Goal: Transaction & Acquisition: Purchase product/service

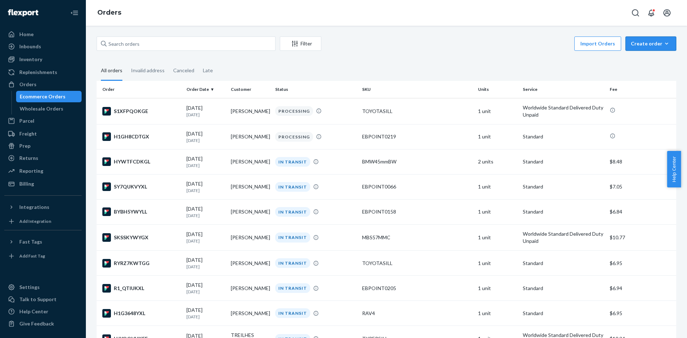
click at [643, 48] on button "Create order Ecommerce order Removal order" at bounding box center [650, 43] width 51 height 14
click at [647, 60] on span "Ecommerce order" at bounding box center [655, 60] width 44 height 5
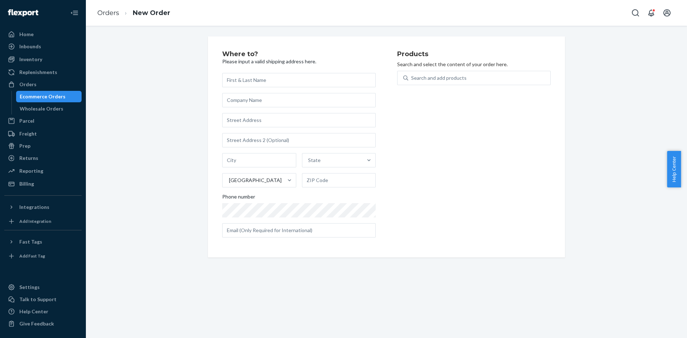
click at [353, 84] on input "text" at bounding box center [298, 80] width 153 height 14
type input "[PERSON_NAME]"
click at [328, 117] on input "text" at bounding box center [298, 120] width 153 height 14
paste input "[STREET_ADDRESS][PERSON_NAME]"
paste input "[GEOGRAPHIC_DATA]"
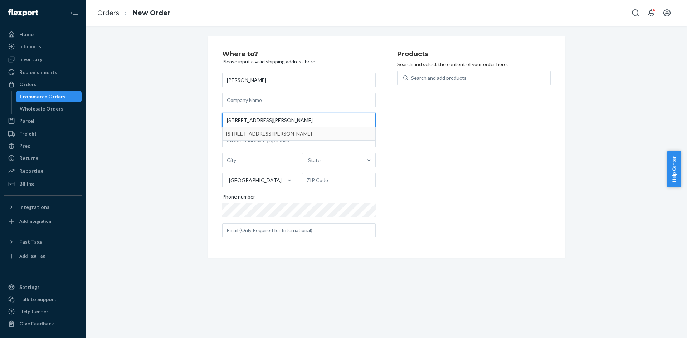
type input "[STREET_ADDRESS][PERSON_NAME]"
type input "[GEOGRAPHIC_DATA]"
type input "21234"
type input "[STREET_ADDRESS][PERSON_NAME]"
click at [436, 79] on div "Search and add products" at bounding box center [438, 77] width 55 height 7
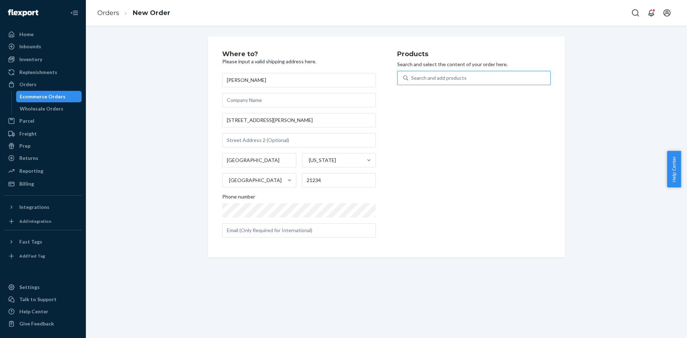
click at [412, 79] on input "Search and add products" at bounding box center [411, 77] width 1 height 7
type input "civic"
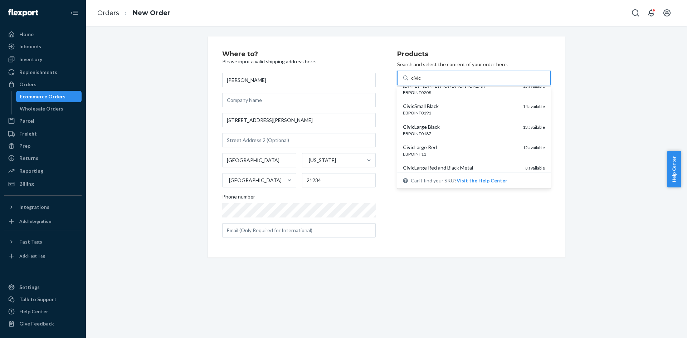
scroll to position [72, 0]
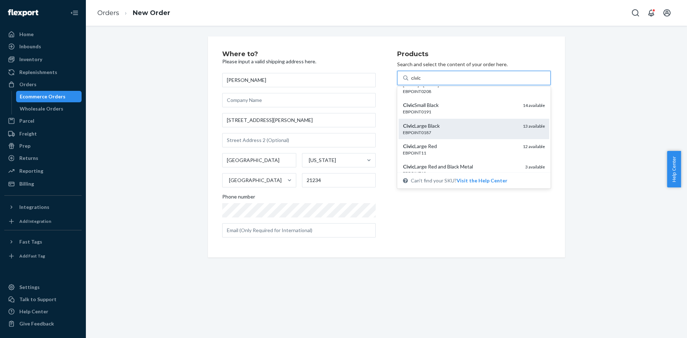
click at [471, 128] on div "Civic Large Black" at bounding box center [460, 125] width 114 height 7
click at [421, 82] on input "civic" at bounding box center [416, 77] width 10 height 7
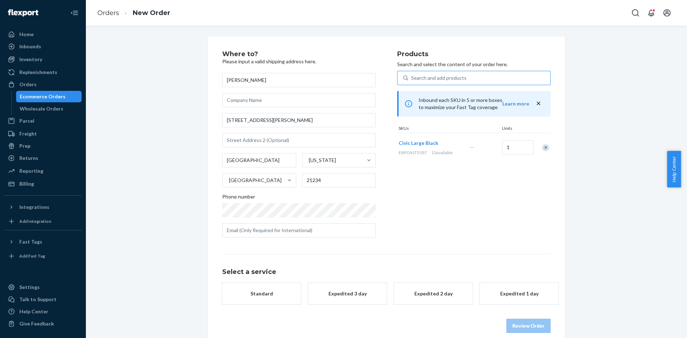
click at [261, 299] on button "Standard" at bounding box center [261, 293] width 79 height 21
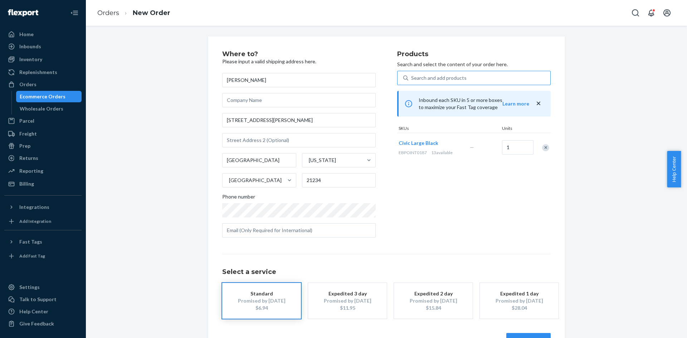
click at [425, 200] on div "Products Search and select the content of your order here. Search and add produ…" at bounding box center [473, 147] width 153 height 192
click at [248, 288] on button "Standard Promised by [DATE] $6.94" at bounding box center [261, 301] width 79 height 36
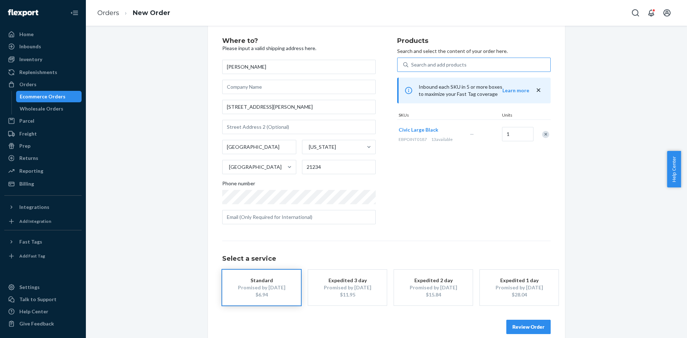
scroll to position [24, 0]
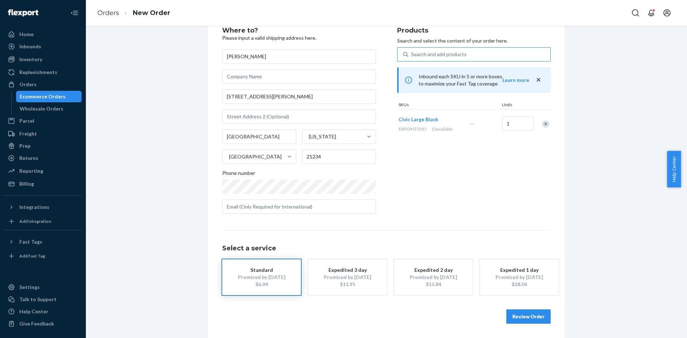
click at [534, 316] on button "Review Order" at bounding box center [528, 316] width 44 height 14
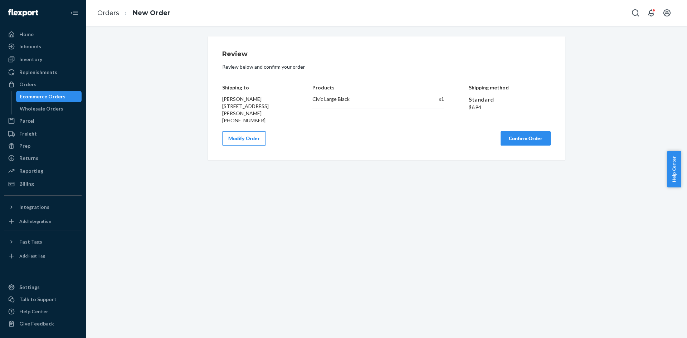
click at [244, 140] on button "Modify Order" at bounding box center [244, 138] width 44 height 14
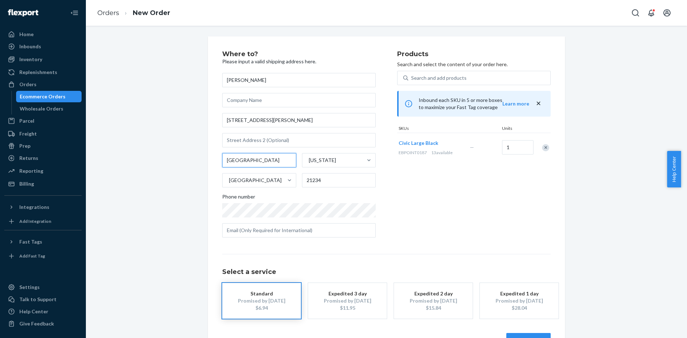
click at [273, 164] on input "[GEOGRAPHIC_DATA]" at bounding box center [259, 160] width 74 height 14
paste input "Baltimor"
type input "[GEOGRAPHIC_DATA]"
click at [452, 180] on div "Products Search and select the content of your order here. Search and add produ…" at bounding box center [473, 147] width 153 height 192
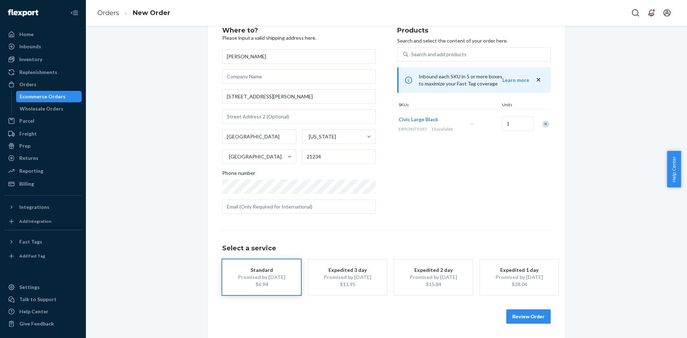
click at [527, 313] on button "Review Order" at bounding box center [528, 316] width 44 height 14
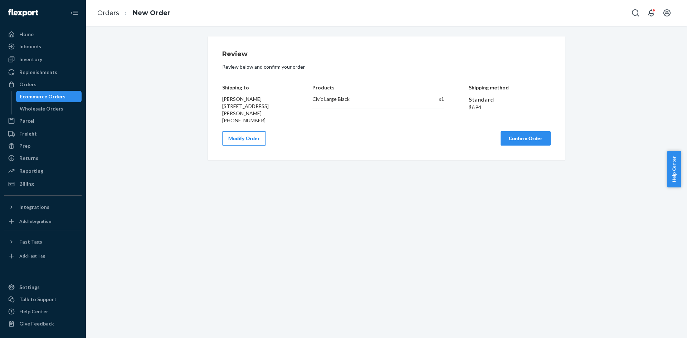
scroll to position [0, 0]
click at [529, 140] on button "Confirm Order" at bounding box center [525, 138] width 50 height 14
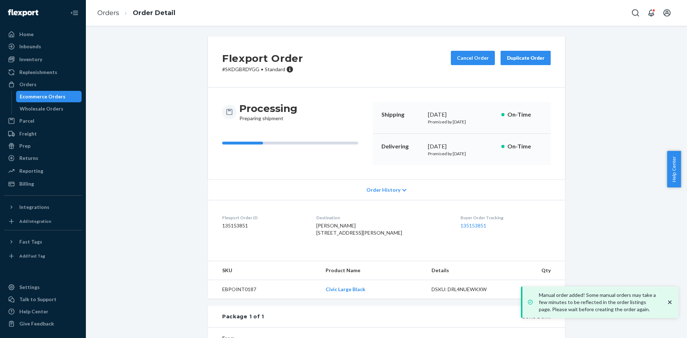
click at [58, 95] on div "Ecommerce Orders" at bounding box center [43, 96] width 46 height 7
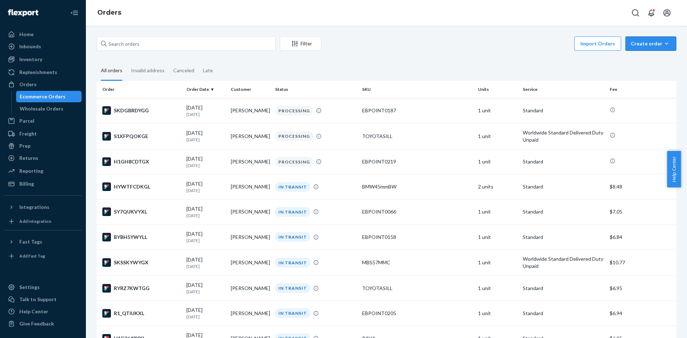
click at [647, 43] on div "Create order" at bounding box center [651, 43] width 40 height 7
click at [649, 60] on span "Ecommerce order" at bounding box center [655, 60] width 44 height 5
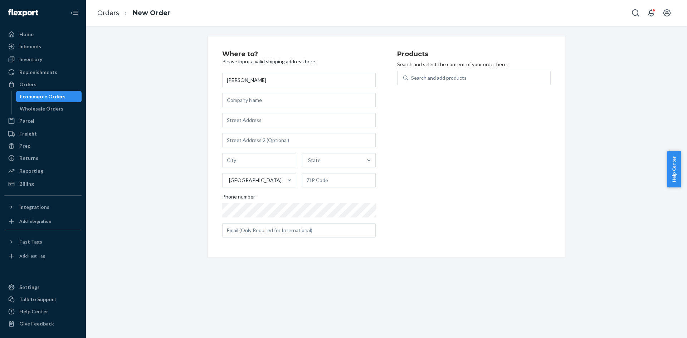
type input "[PERSON_NAME]"
type input "E1 [GEOGRAPHIC_DATA]"
click at [513, 112] on div "Products Search and select the content of your order here. Search and add produ…" at bounding box center [473, 147] width 153 height 192
click at [303, 143] on input "text" at bounding box center [298, 140] width 153 height 14
type input "Urb Rio Grane Estates"
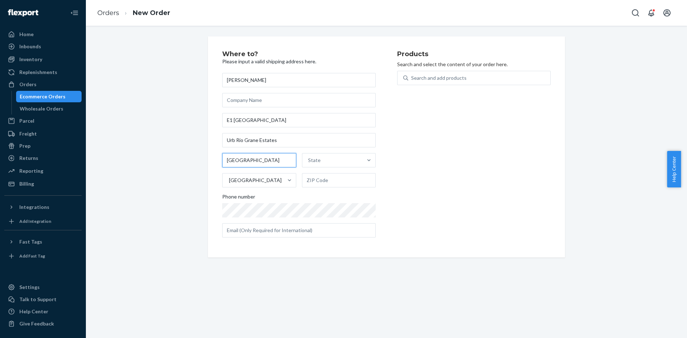
type input "[GEOGRAPHIC_DATA]"
type input "pr"
click at [316, 179] on div "[US_STATE]" at bounding box center [338, 177] width 72 height 14
click at [312, 164] on input "pr" at bounding box center [309, 160] width 5 height 7
click at [326, 185] on input "text" at bounding box center [339, 180] width 74 height 14
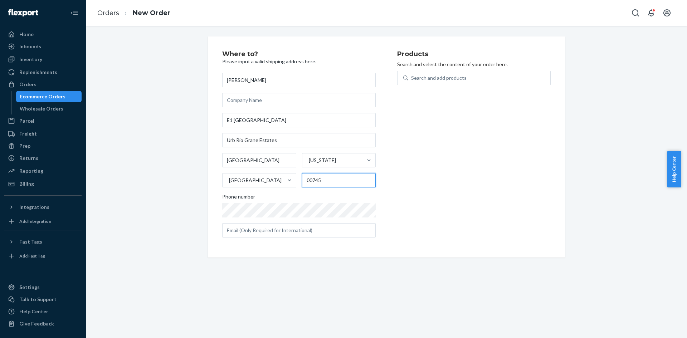
type input "00745"
drag, startPoint x: 434, startPoint y: 196, endPoint x: 438, endPoint y: 144, distance: 52.4
click at [435, 196] on div "Products Search and select the content of your order here. Search and add produ…" at bounding box center [473, 147] width 153 height 192
click at [451, 74] on div "Search and add products" at bounding box center [438, 77] width 55 height 7
click at [412, 74] on input "0 results available. Use Up and Down to choose options, press Enter to select t…" at bounding box center [411, 77] width 1 height 7
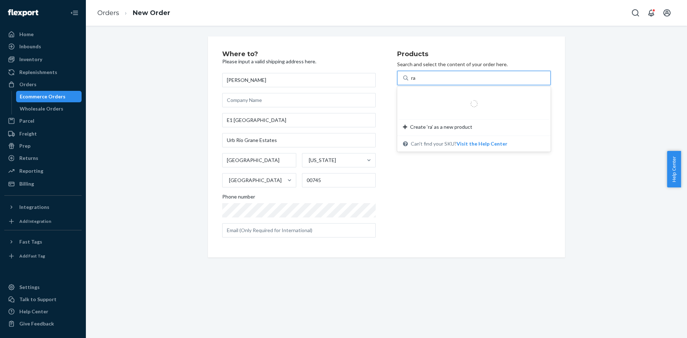
type input "rav"
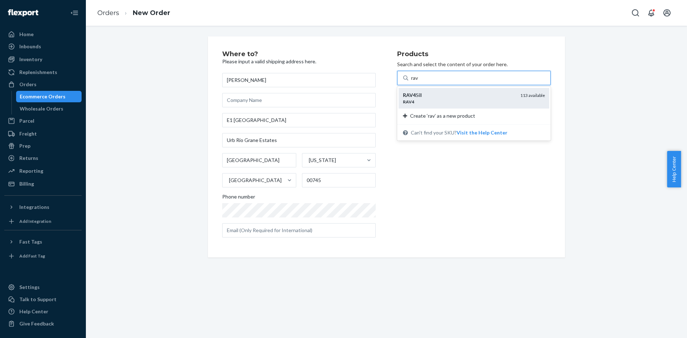
click at [421, 96] on div "RAV4 Sill" at bounding box center [459, 95] width 112 height 7
click at [418, 82] on input "rav" at bounding box center [415, 77] width 8 height 7
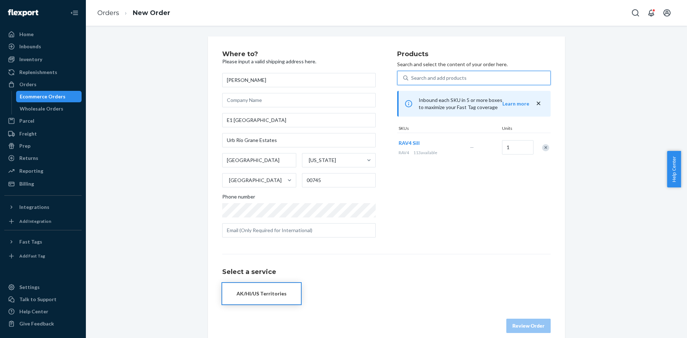
click at [258, 294] on div "AK/HI/US Territories" at bounding box center [261, 293] width 57 height 7
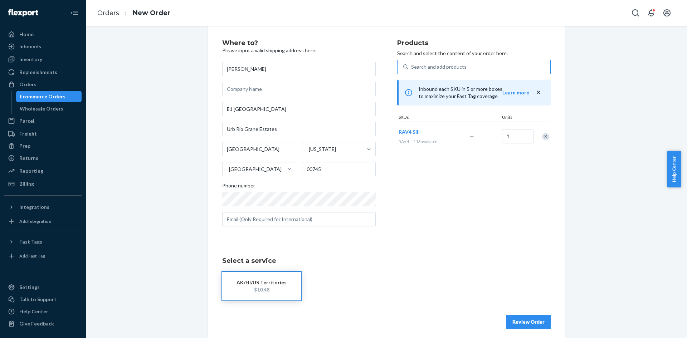
scroll to position [16, 0]
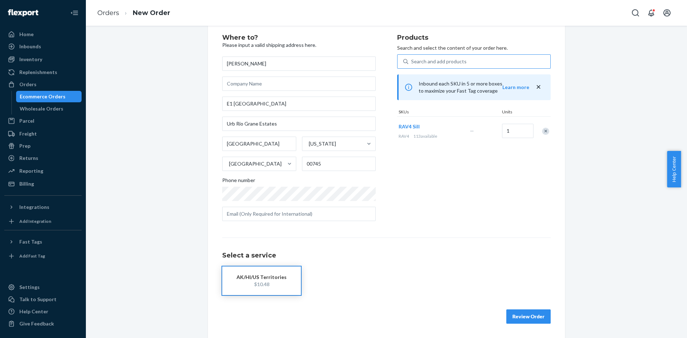
click at [513, 313] on button "Review Order" at bounding box center [528, 316] width 44 height 14
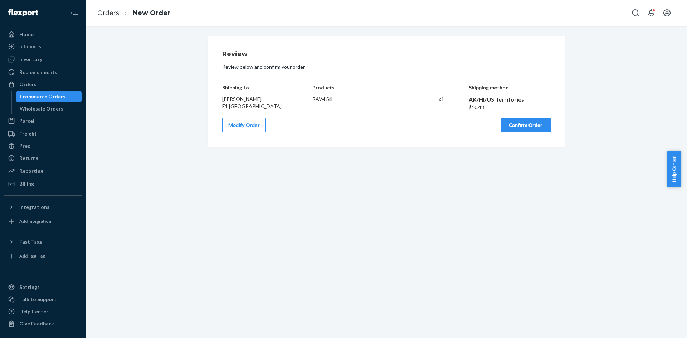
scroll to position [0, 0]
click at [248, 132] on button "Modify Order" at bounding box center [244, 125] width 44 height 14
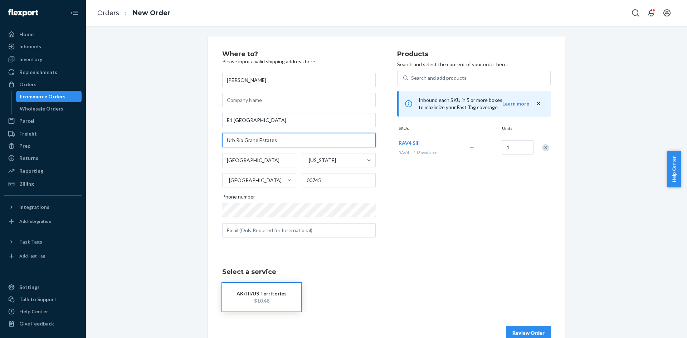
click at [252, 142] on input "Urb Rio Grane Estates" at bounding box center [298, 140] width 153 height 14
click at [253, 142] on input "Urb Rio Grane Estates" at bounding box center [298, 140] width 153 height 14
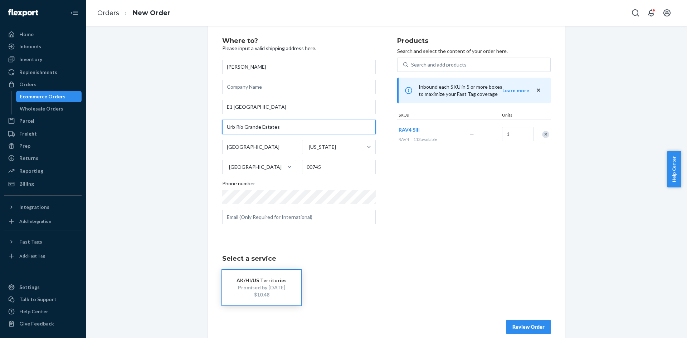
scroll to position [24, 0]
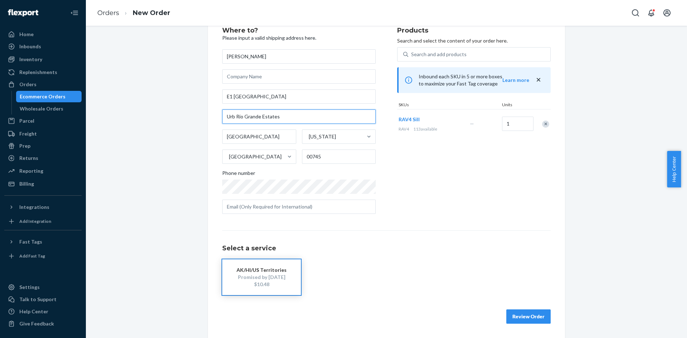
type input "Urb Rio Grande Estates"
click at [540, 316] on button "Review Order" at bounding box center [528, 316] width 44 height 14
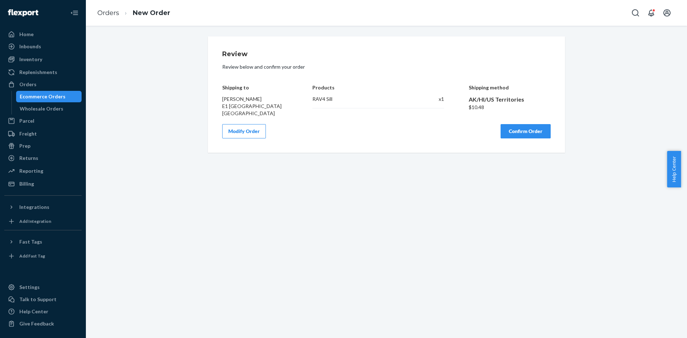
click at [515, 138] on button "Confirm Order" at bounding box center [525, 131] width 50 height 14
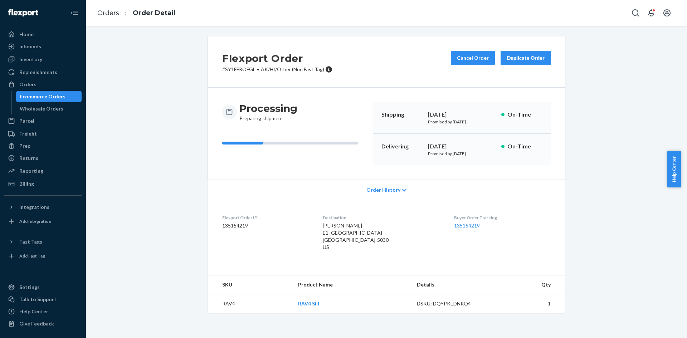
click at [39, 96] on div "Ecommerce Orders" at bounding box center [43, 96] width 46 height 7
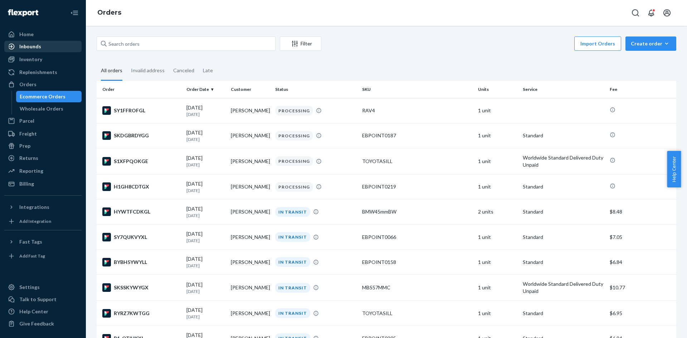
click at [59, 44] on div "Inbounds" at bounding box center [43, 46] width 76 height 10
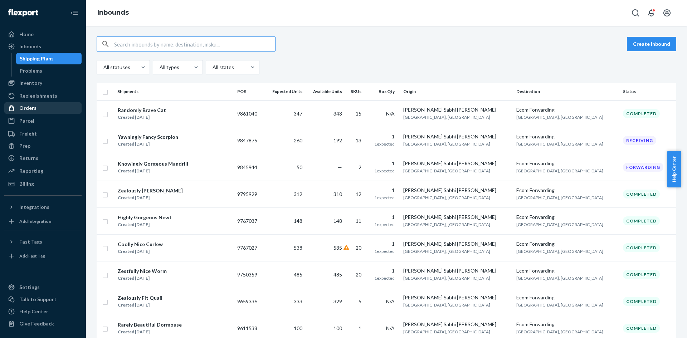
click at [46, 107] on div "Orders" at bounding box center [43, 108] width 76 height 10
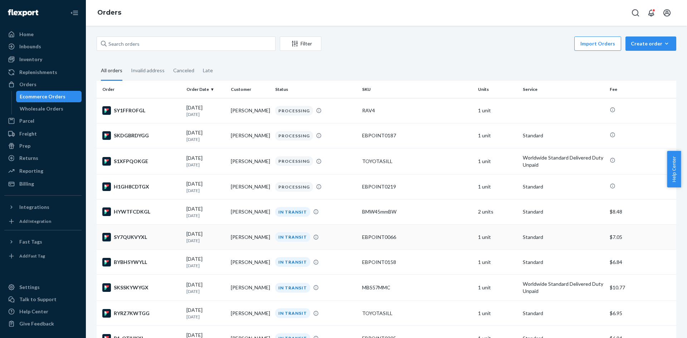
click at [249, 239] on td "[PERSON_NAME]" at bounding box center [250, 237] width 44 height 25
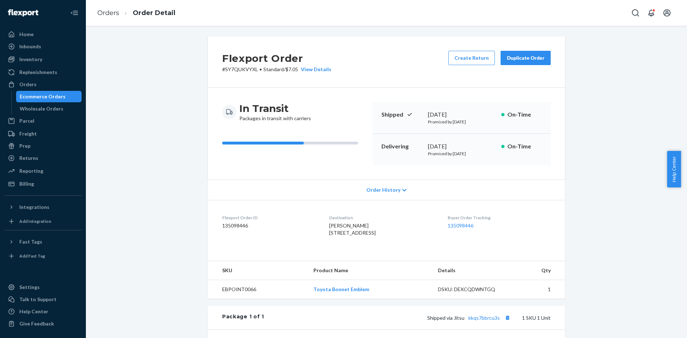
scroll to position [116, 0]
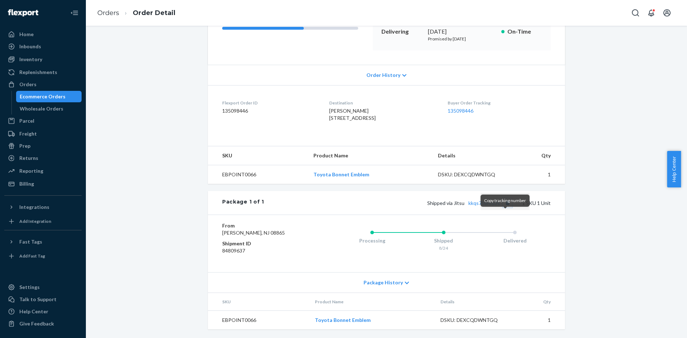
click at [503, 207] on button "Copy tracking number" at bounding box center [507, 202] width 9 height 9
click at [453, 206] on span "Shipped via Jitsu kkqs7bbrcu3s" at bounding box center [469, 203] width 85 height 6
copy span "Jitsu"
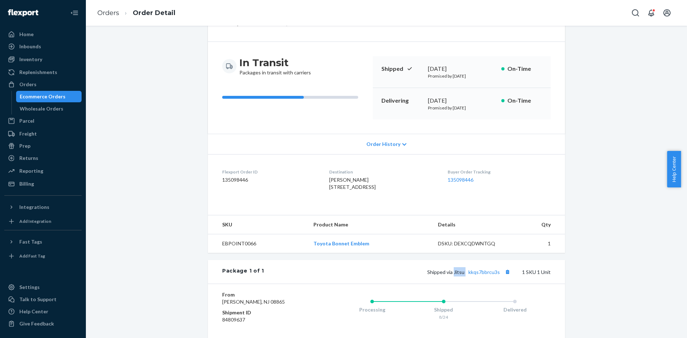
scroll to position [0, 0]
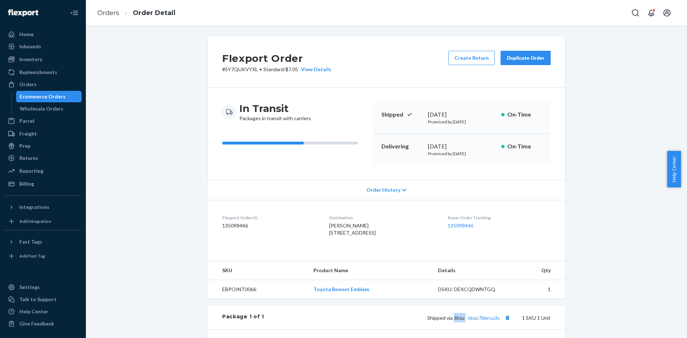
click at [49, 95] on div "Ecommerce Orders" at bounding box center [43, 96] width 46 height 7
